Goal: Find specific page/section: Locate a particular part of the current website

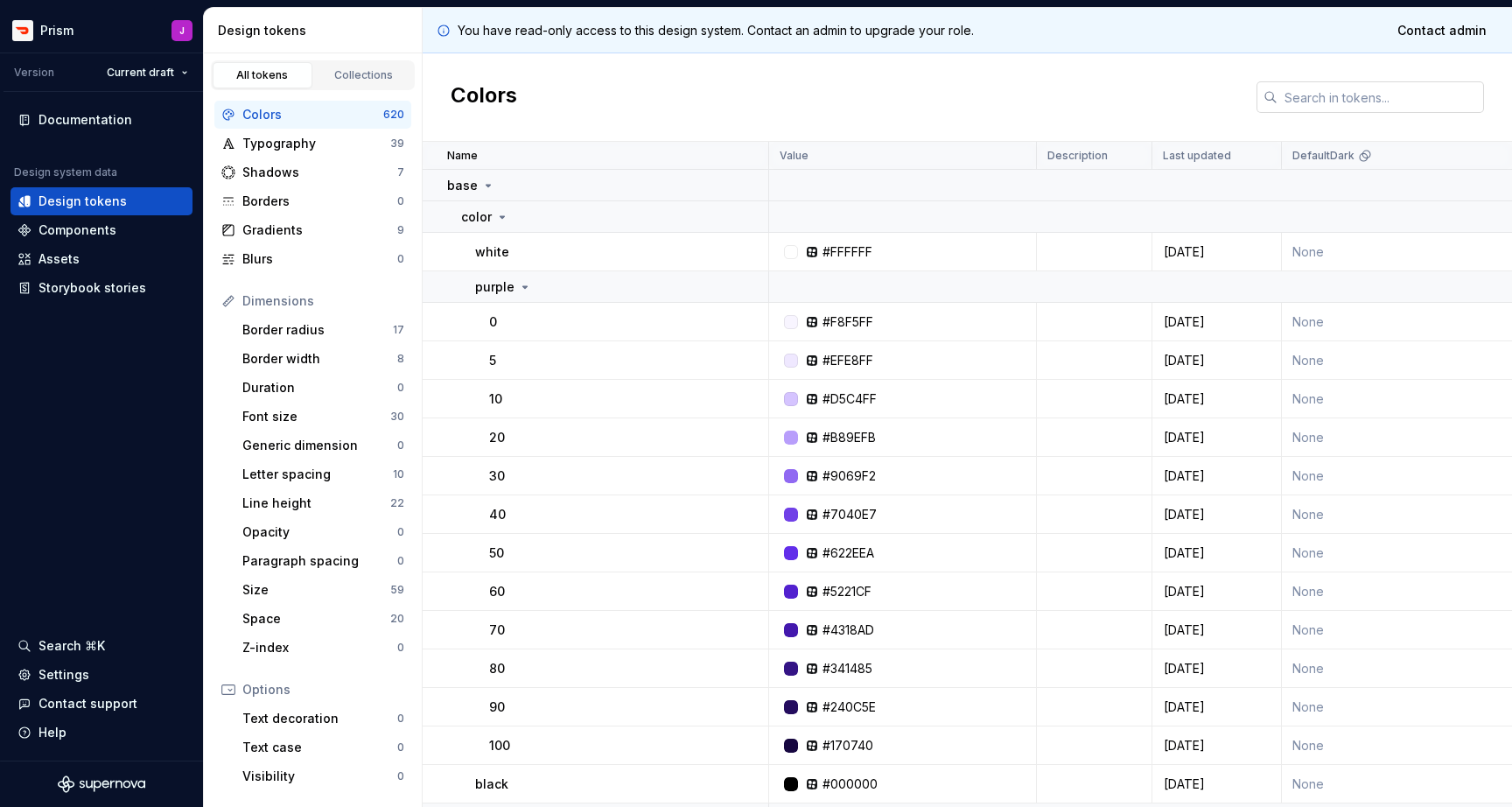
click at [1344, 102] on input "text" at bounding box center [1380, 97] width 206 height 32
paste input "background: #8754DE;"
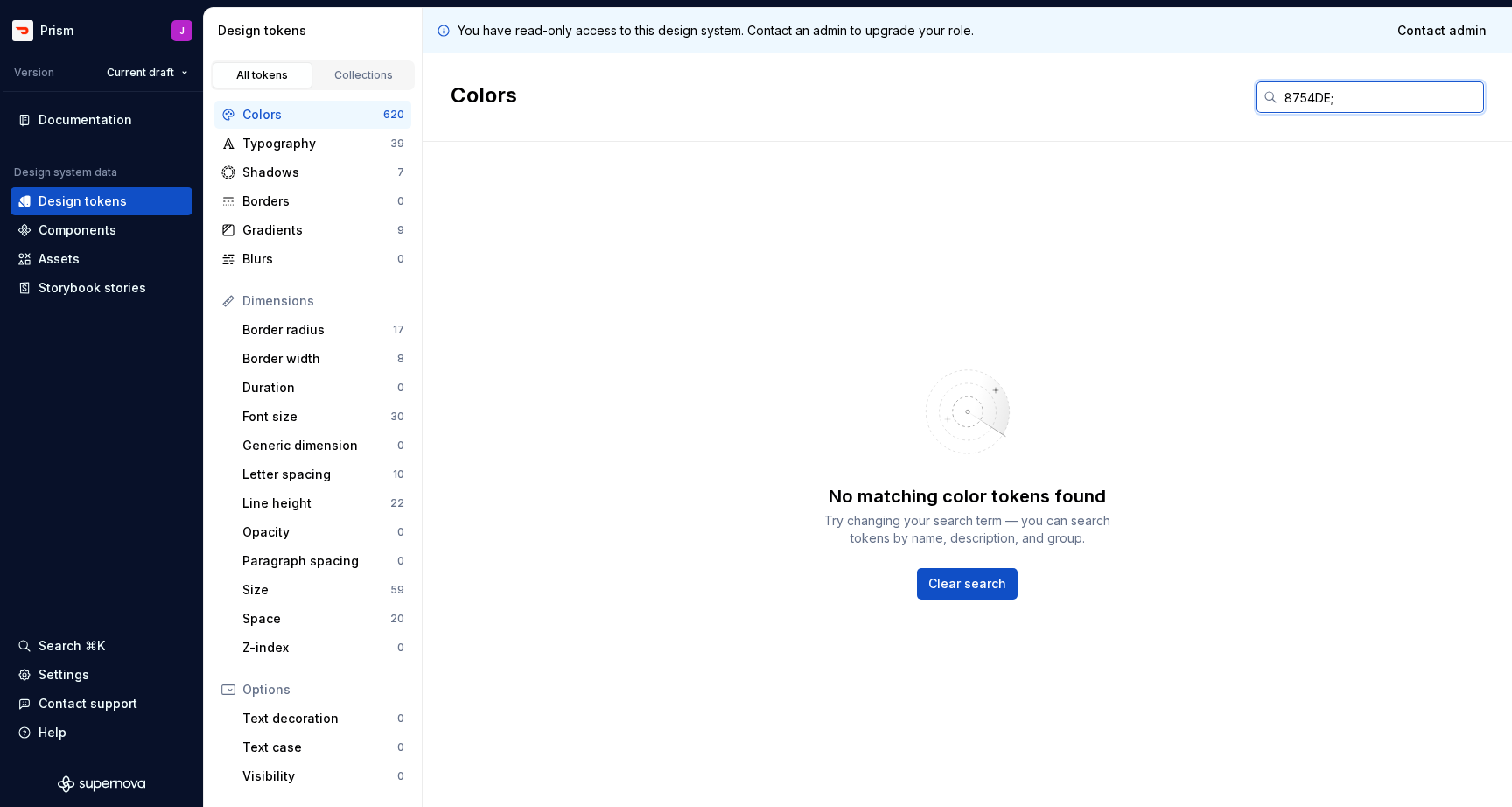
type input "8754DE"
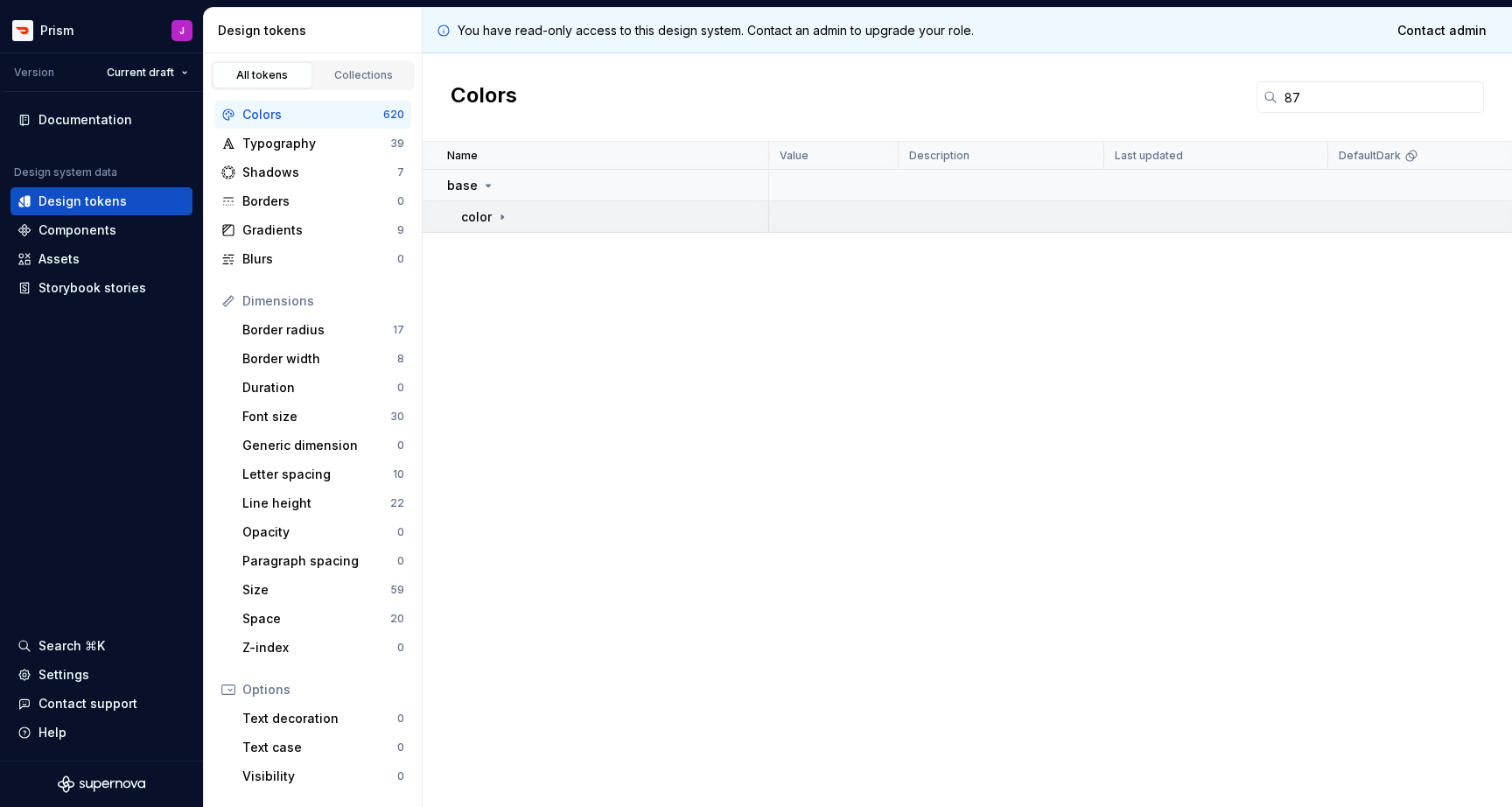
click at [508, 219] on icon at bounding box center [503, 217] width 14 height 14
click at [1351, 96] on input "87" at bounding box center [1380, 97] width 206 height 32
type input "8"
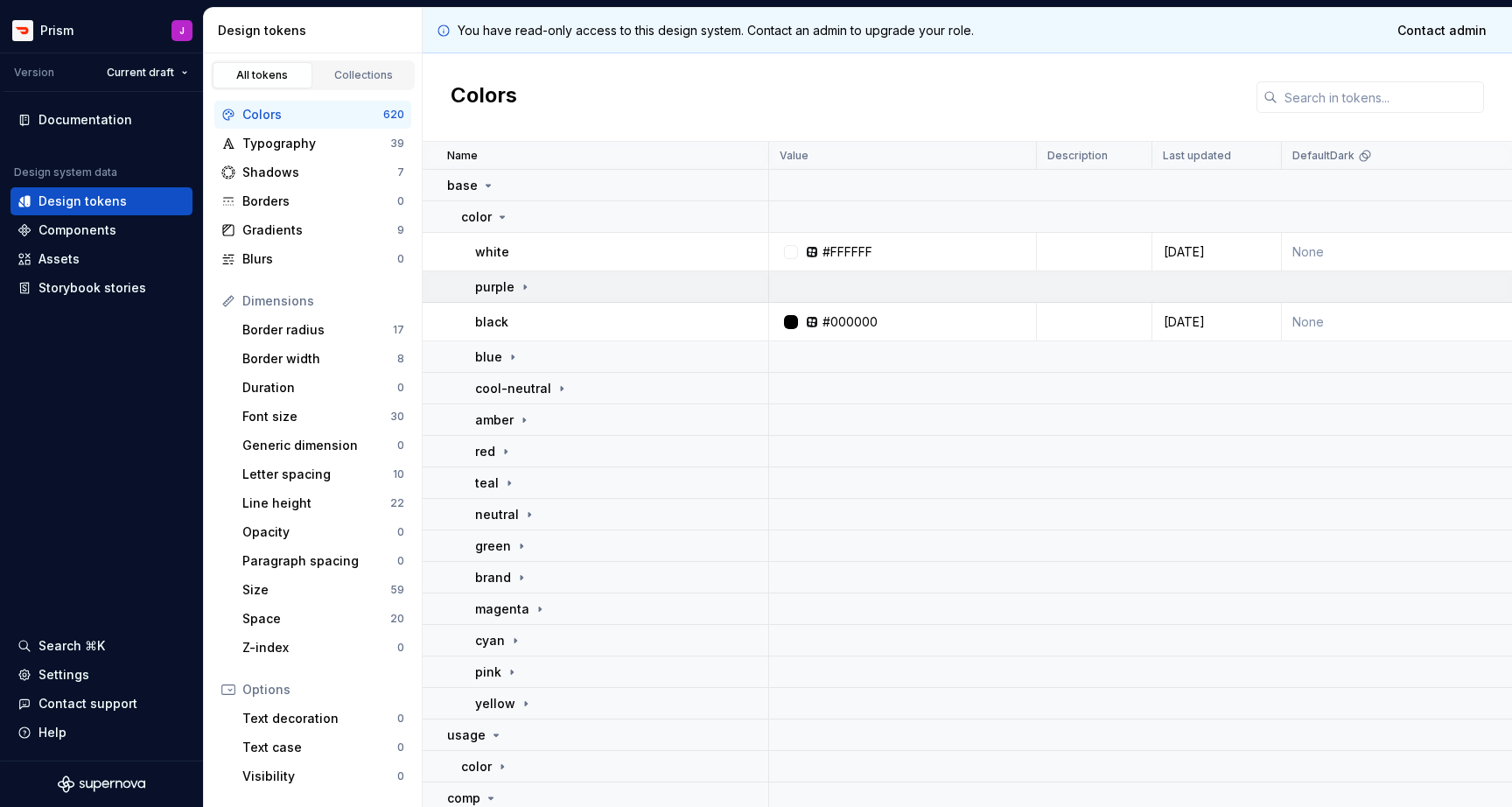
click at [517, 295] on div "purple" at bounding box center [503, 287] width 57 height 18
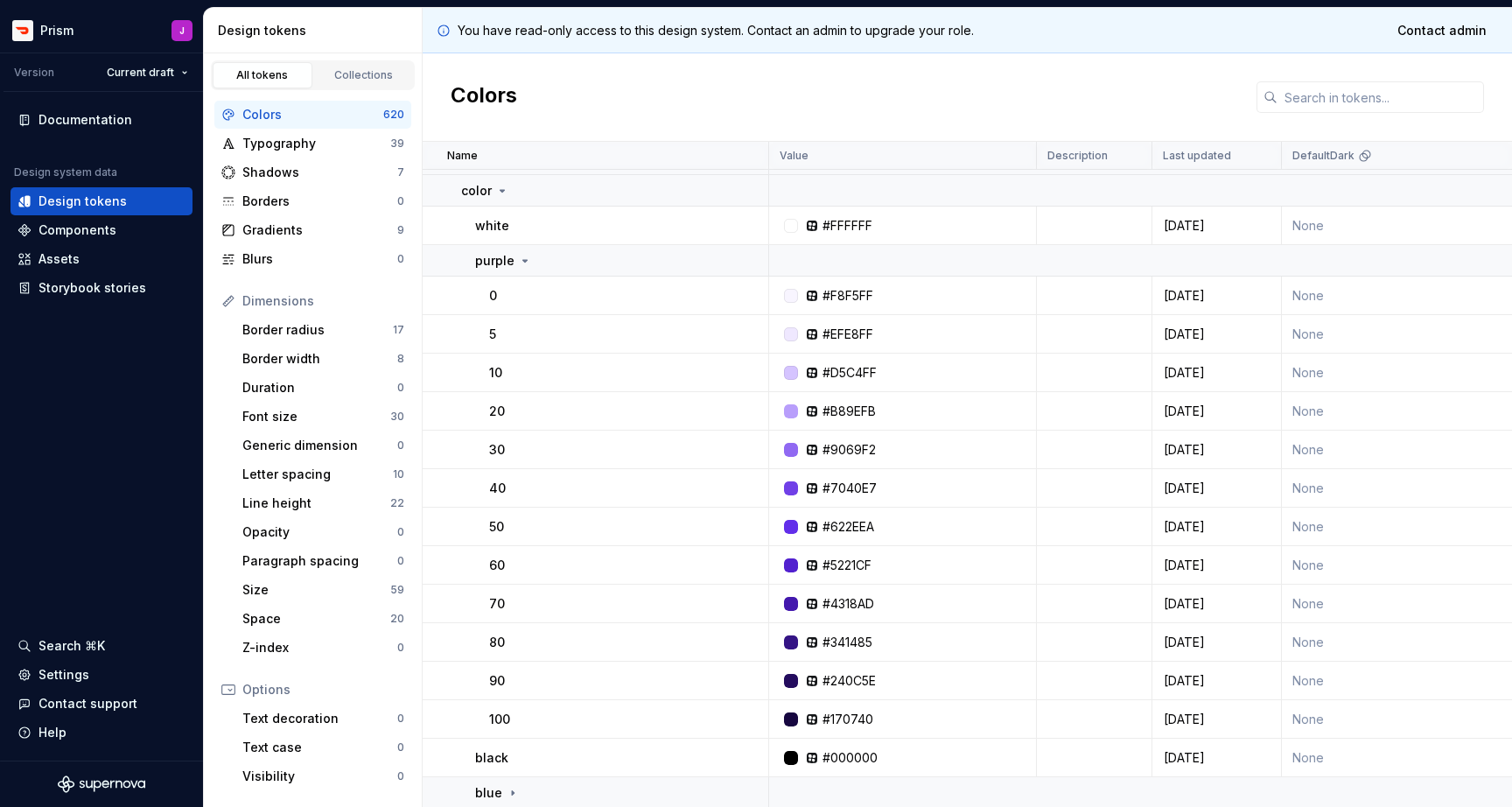
scroll to position [12, 0]
